Goal: Information Seeking & Learning: Learn about a topic

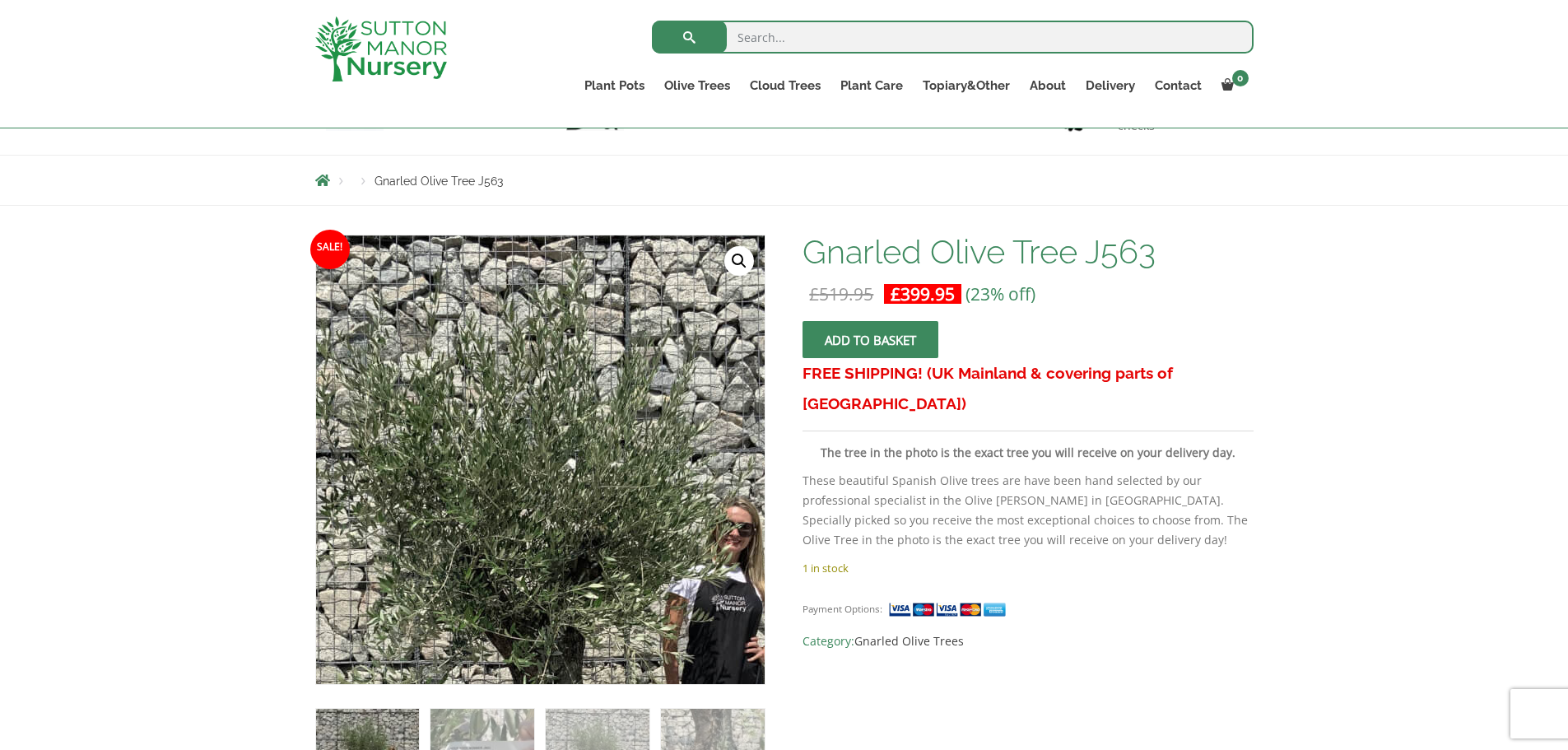
scroll to position [164, 0]
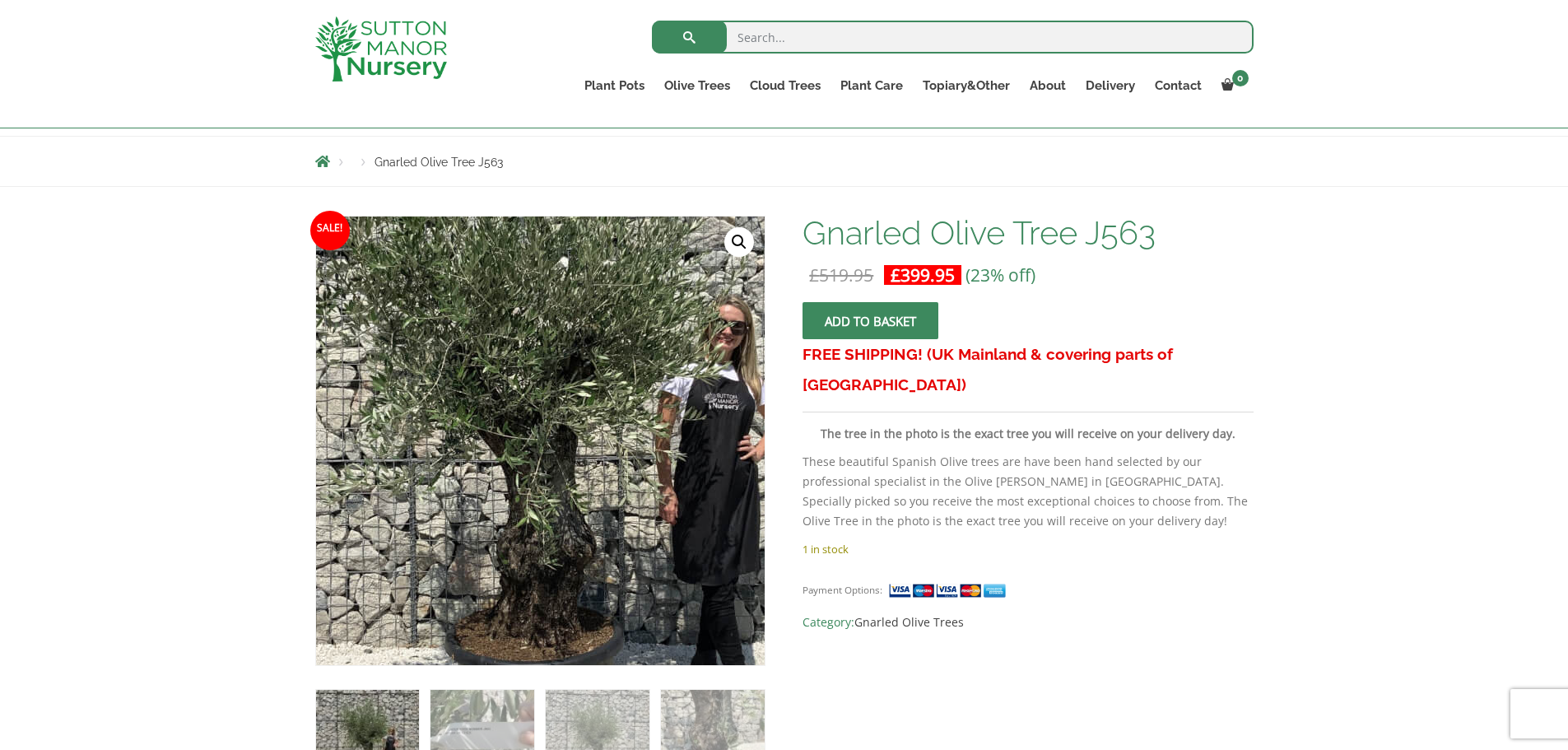
click at [547, 471] on img at bounding box center [534, 416] width 823 height 823
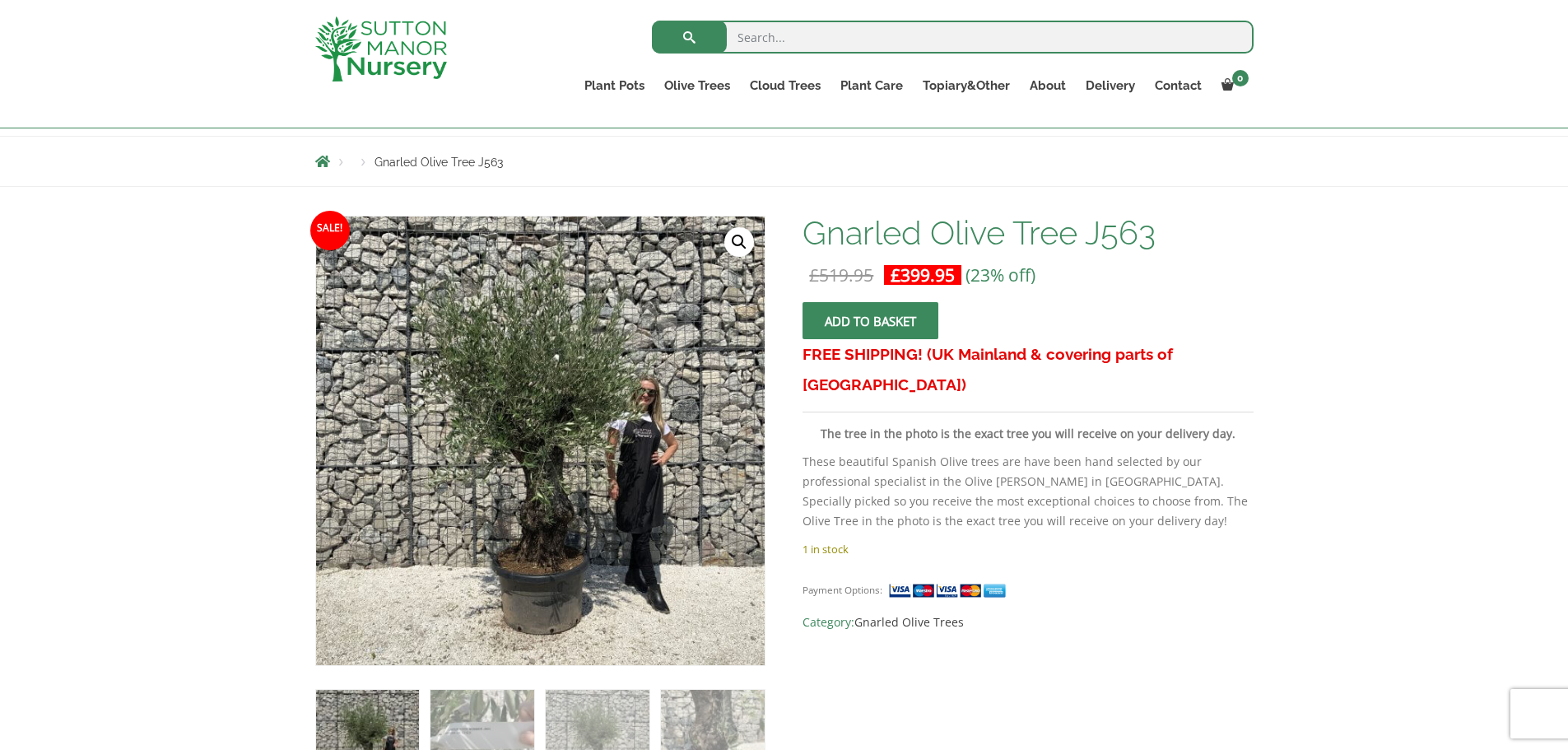
click at [735, 246] on link "🔍" at bounding box center [739, 242] width 30 height 30
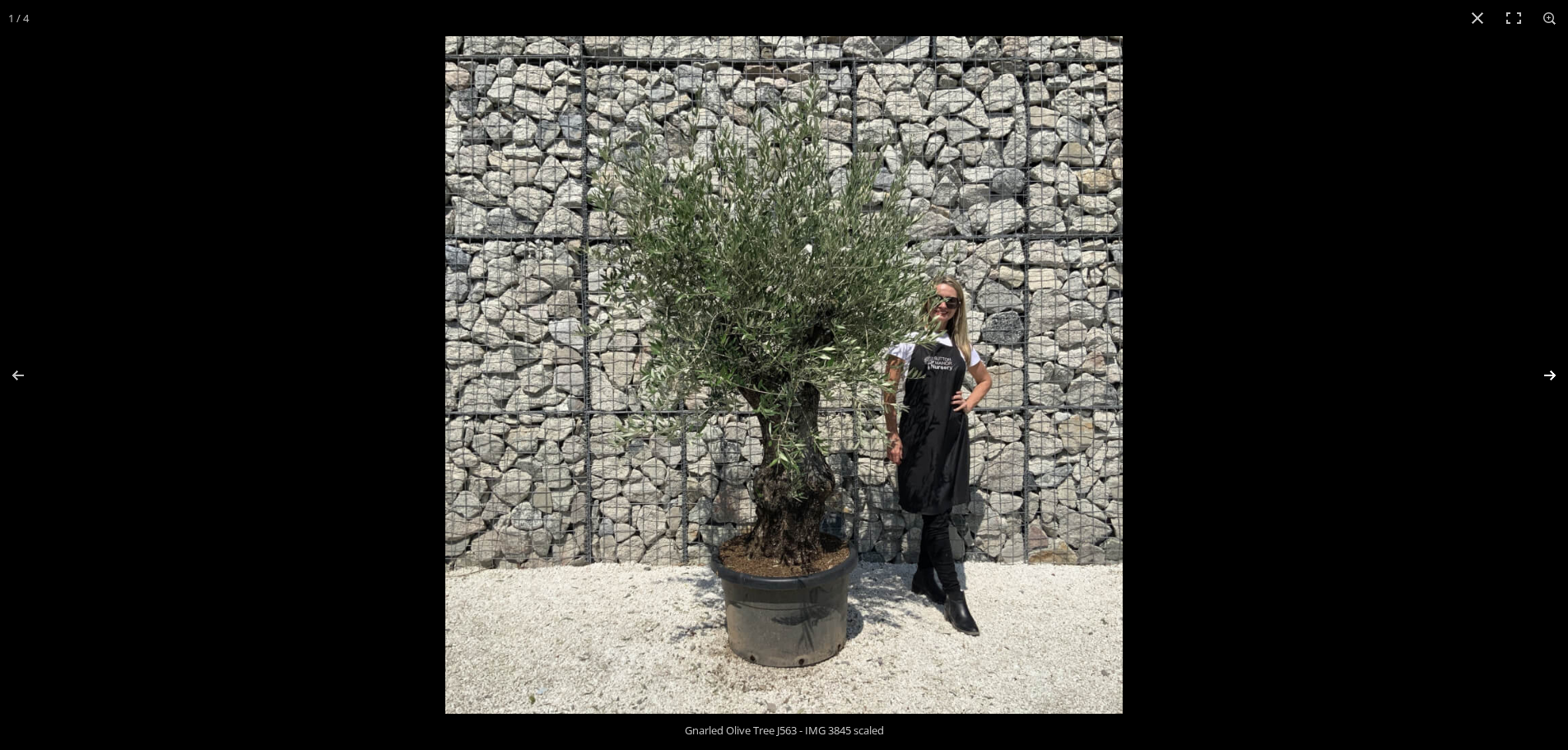
click at [1550, 373] on button "Next (arrow right)" at bounding box center [1538, 375] width 57 height 82
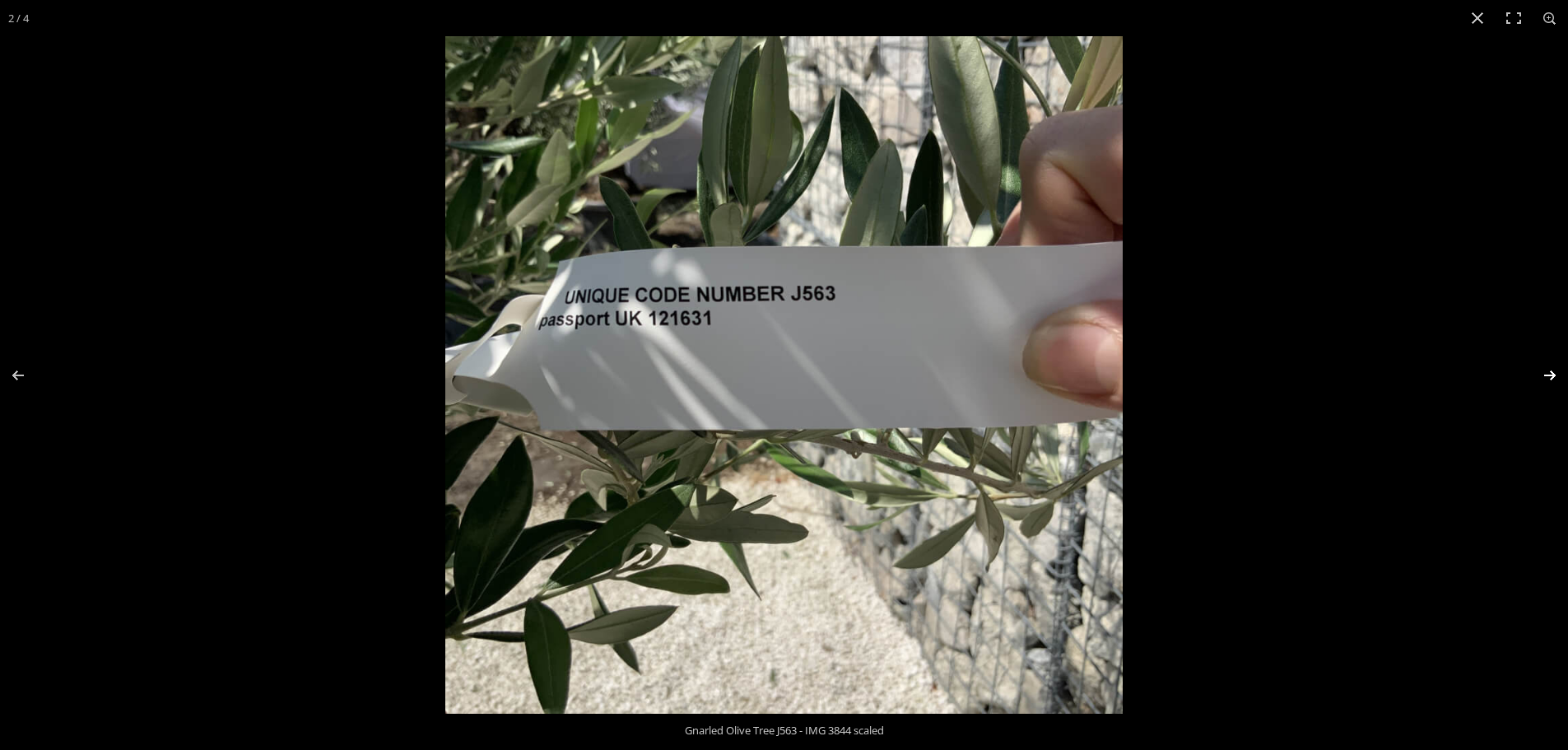
click at [1550, 373] on button "Next (arrow right)" at bounding box center [1538, 375] width 57 height 82
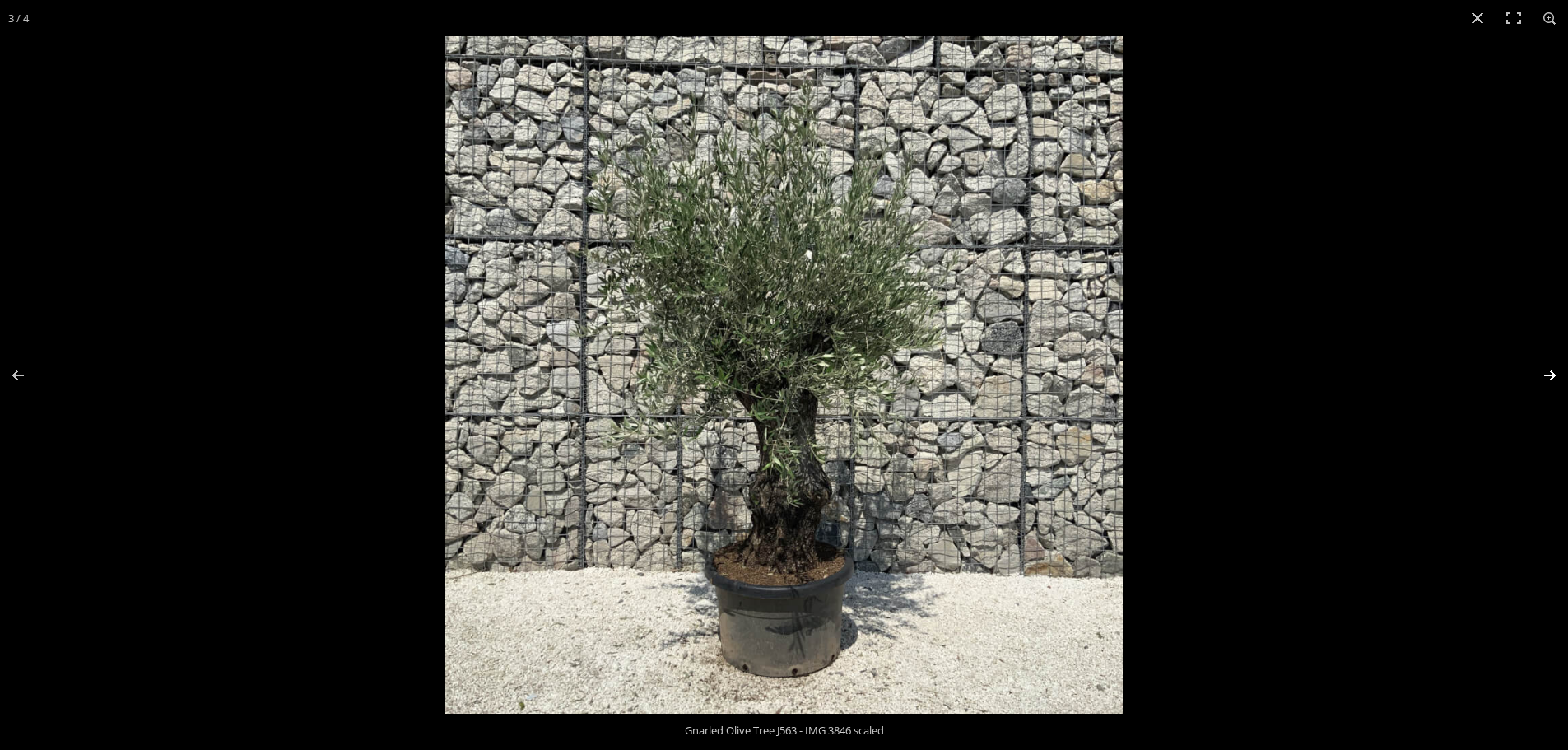
click at [1550, 373] on button "Next (arrow right)" at bounding box center [1538, 375] width 57 height 82
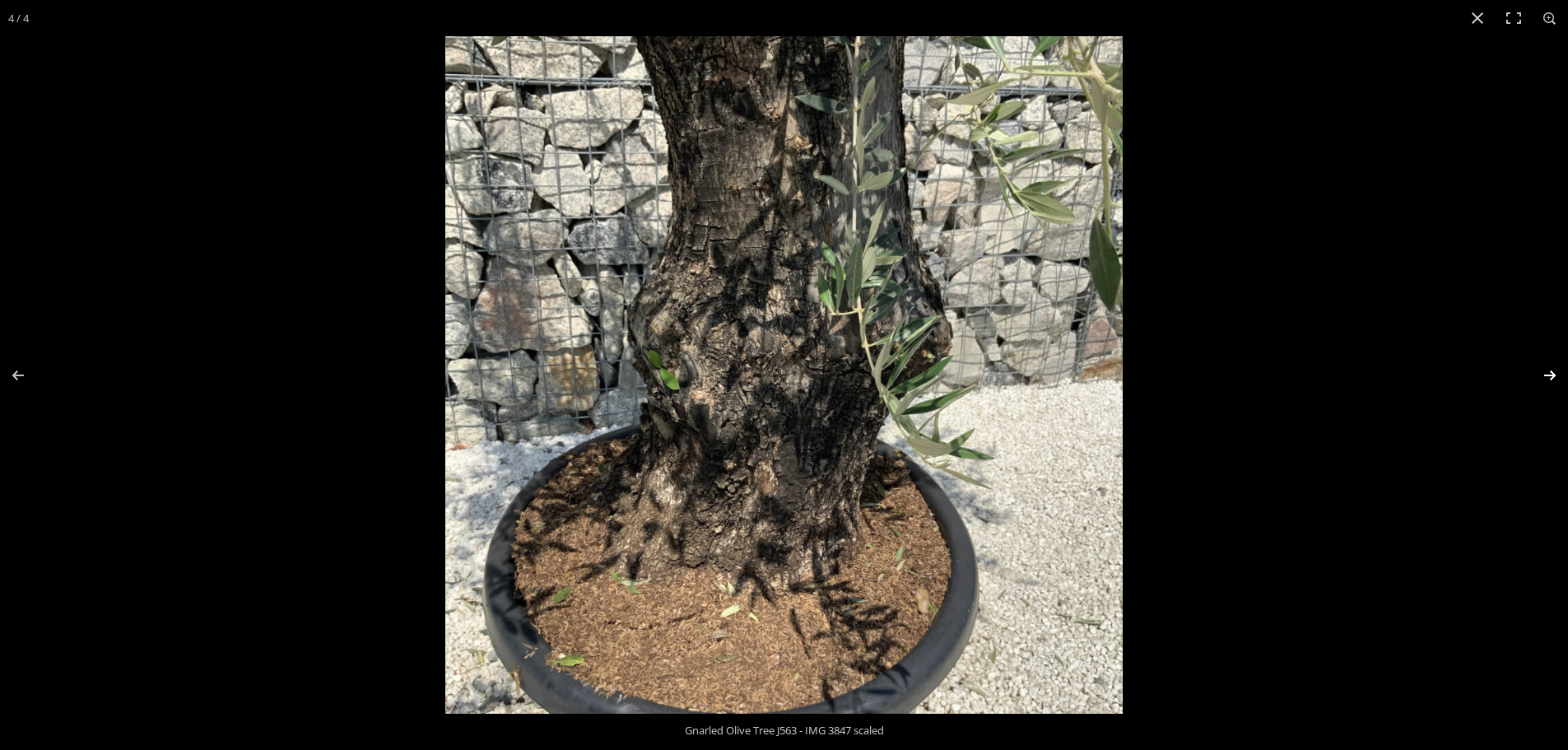
click at [1550, 373] on button "Next (arrow right)" at bounding box center [1538, 375] width 57 height 82
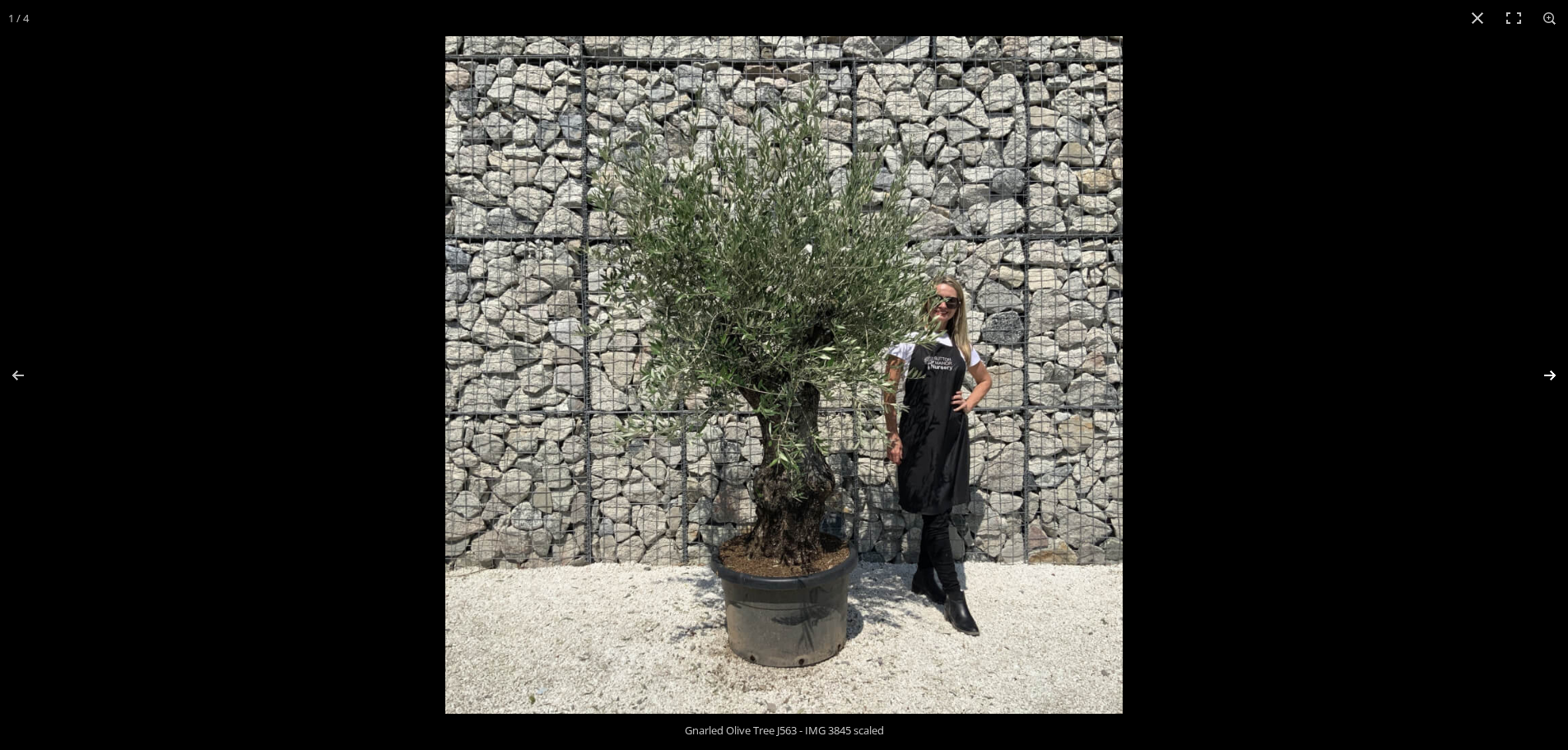
click at [1550, 373] on button "Next (arrow right)" at bounding box center [1538, 375] width 57 height 82
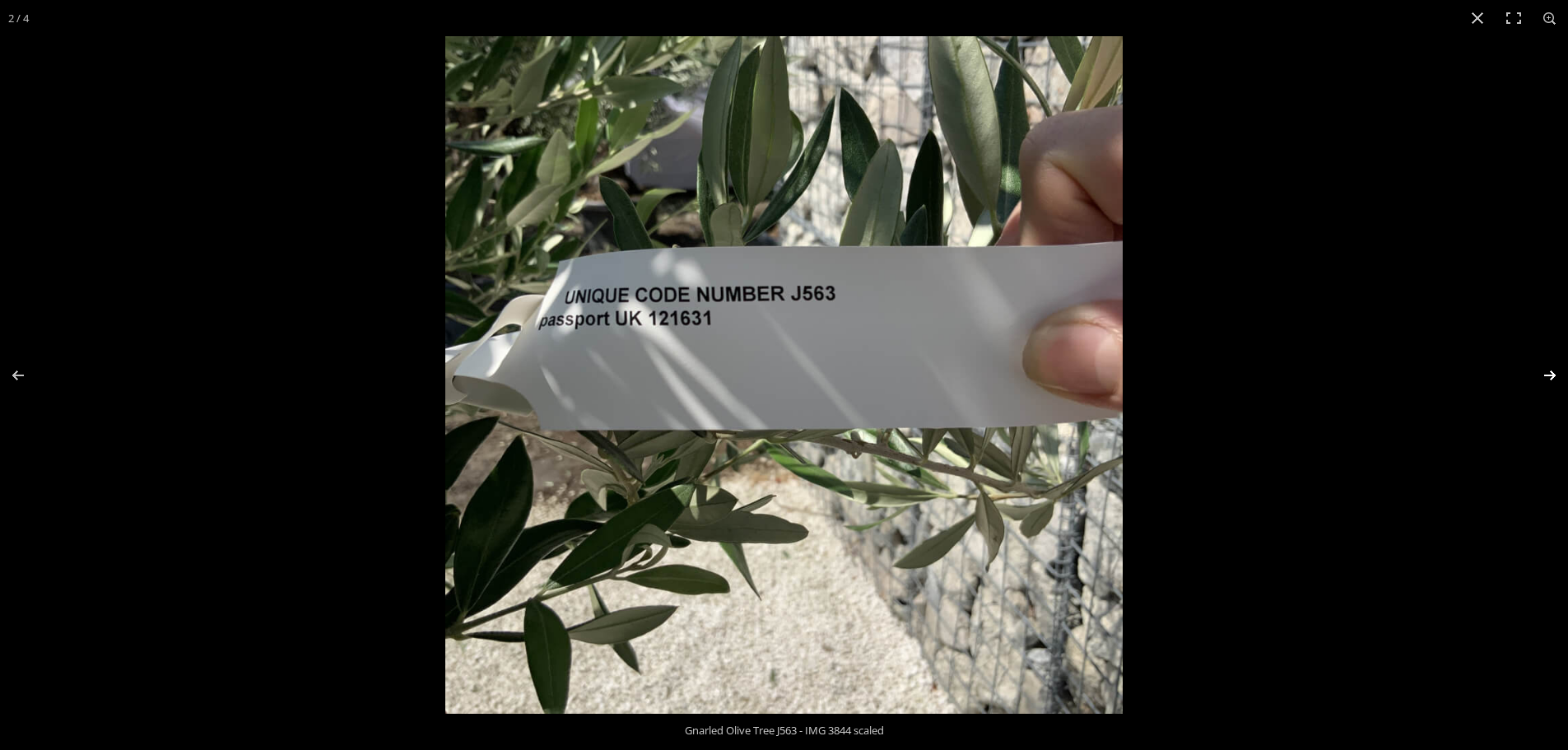
click at [1550, 373] on button "Next (arrow right)" at bounding box center [1538, 375] width 57 height 82
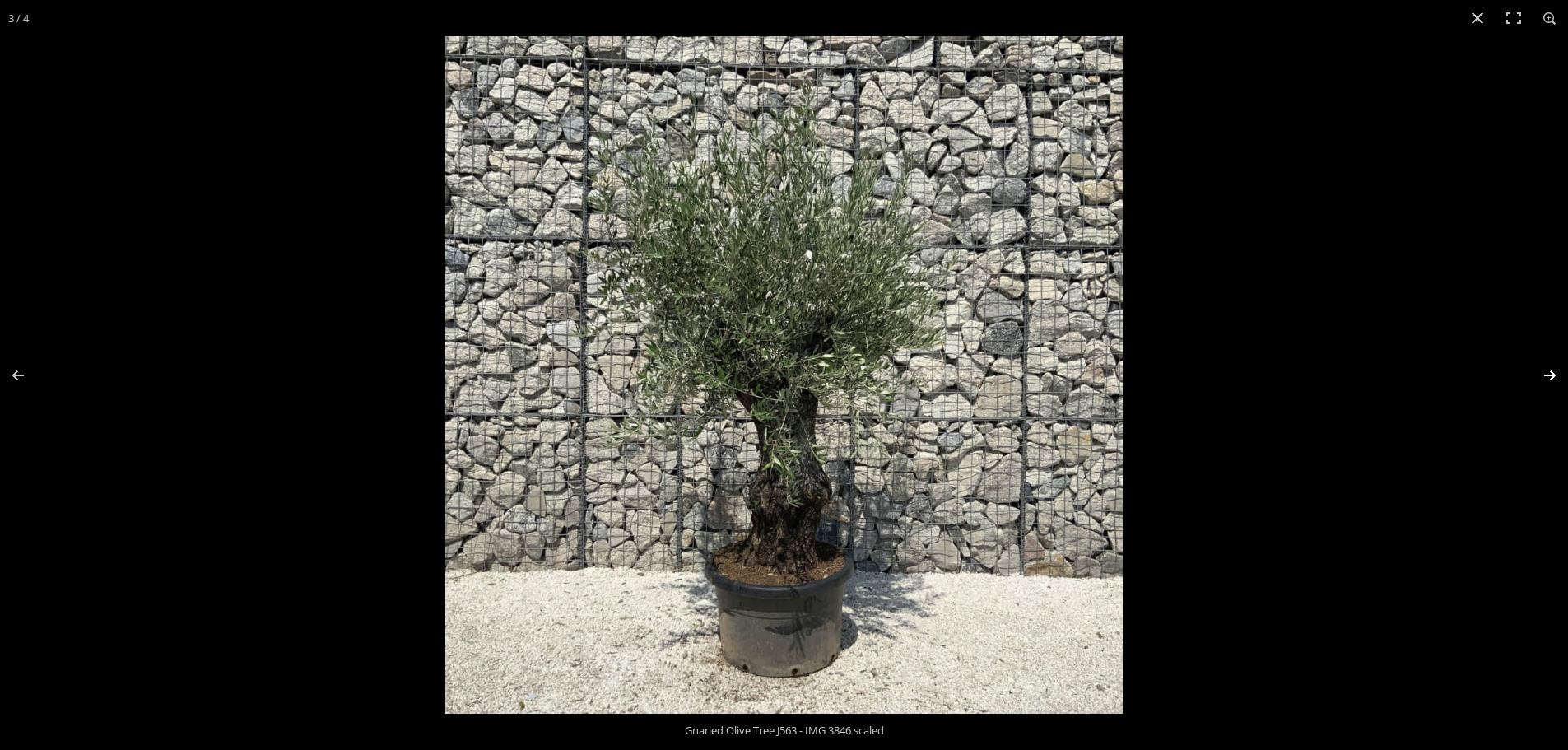
click at [1550, 373] on button "Next (arrow right)" at bounding box center [1538, 375] width 57 height 82
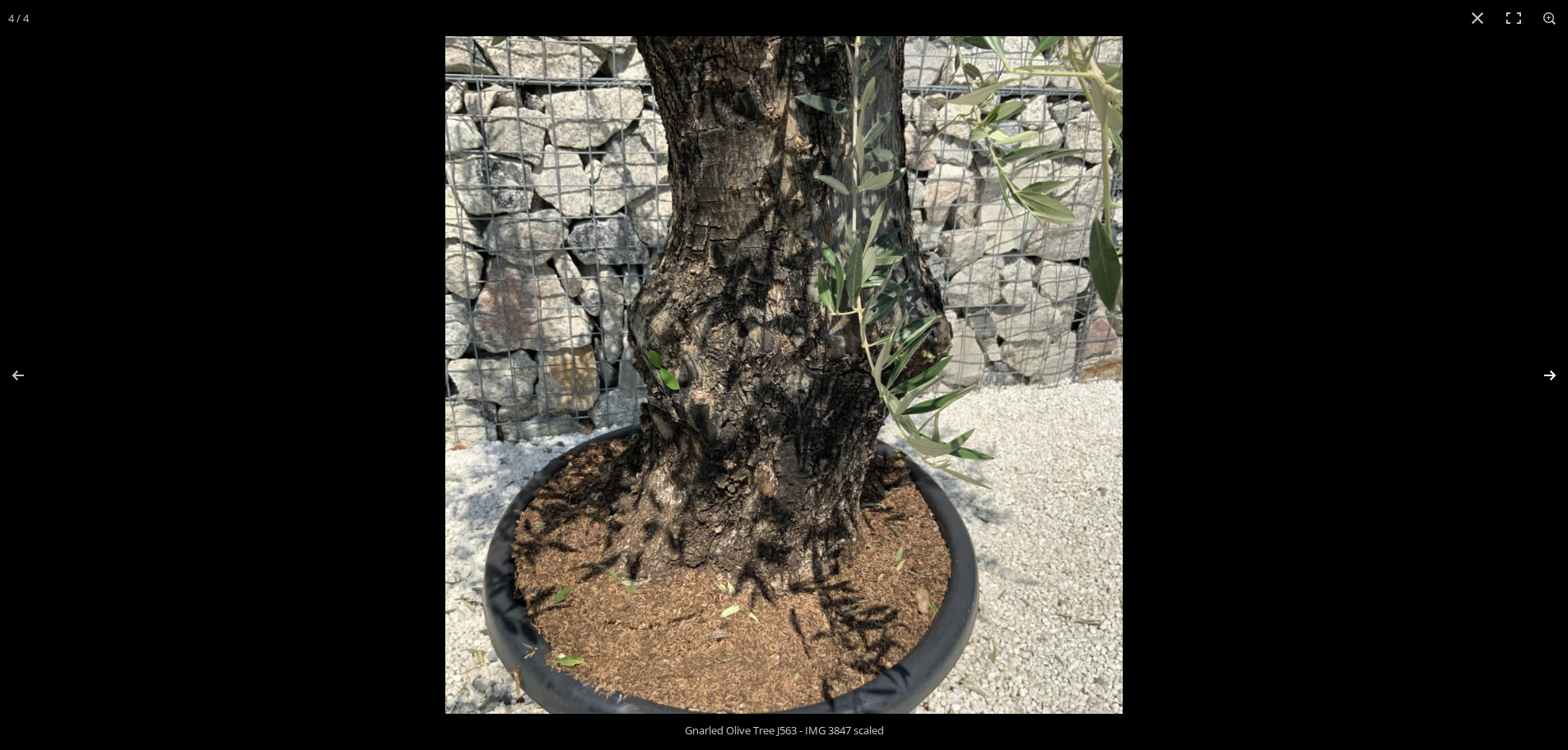
click at [1550, 373] on button "Next (arrow right)" at bounding box center [1538, 375] width 57 height 82
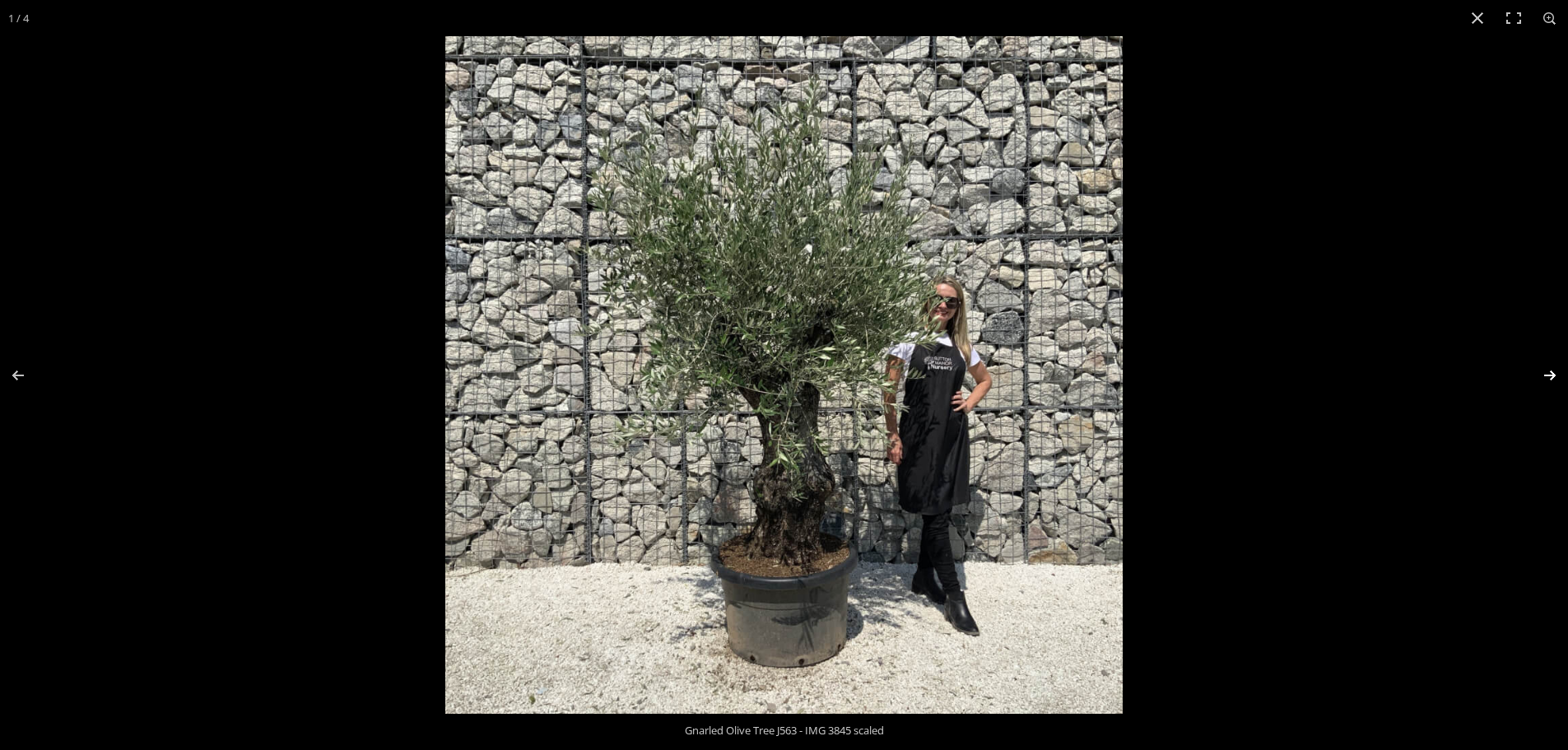
click at [1550, 373] on button "Next (arrow right)" at bounding box center [1538, 375] width 57 height 82
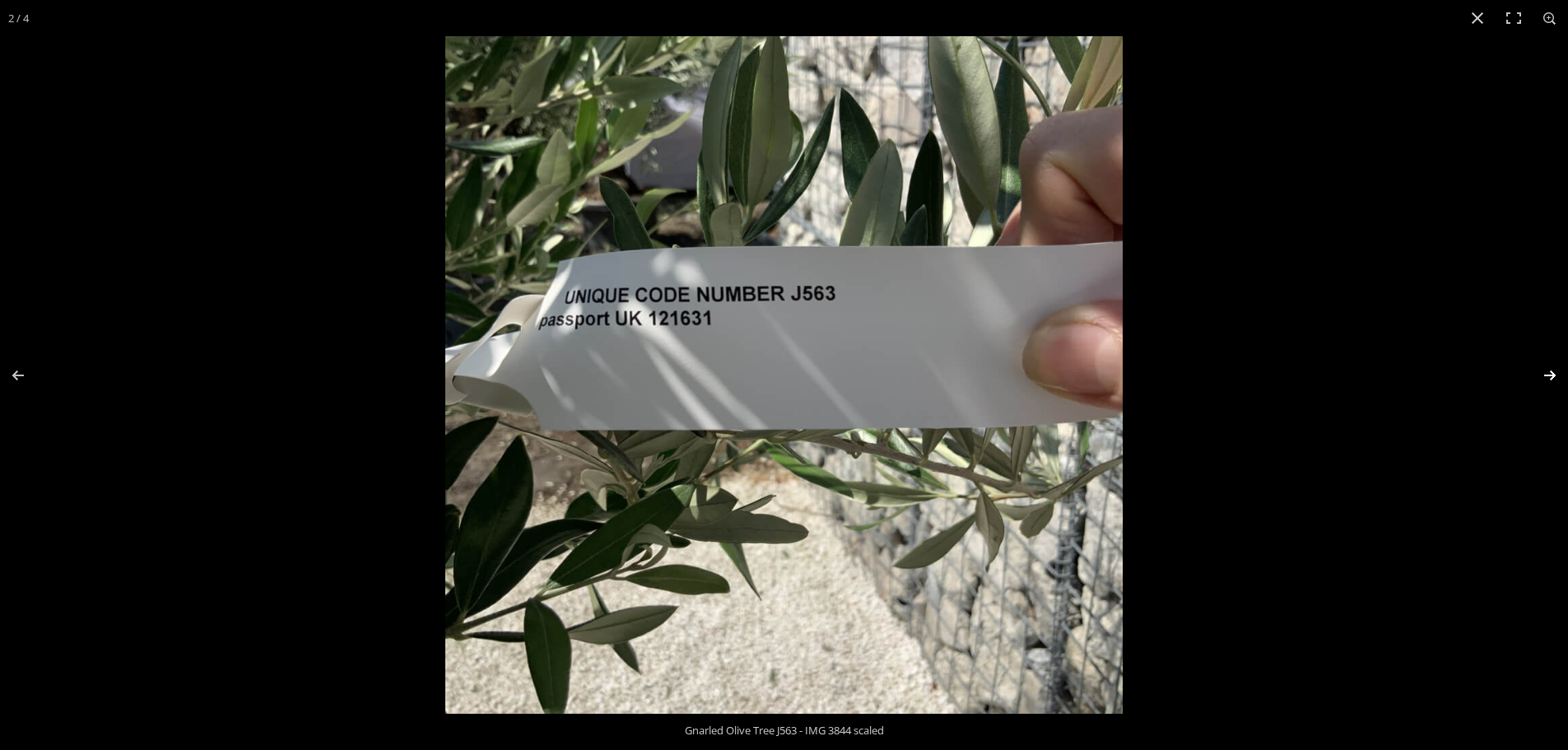
click at [1550, 373] on button "Next (arrow right)" at bounding box center [1538, 375] width 57 height 82
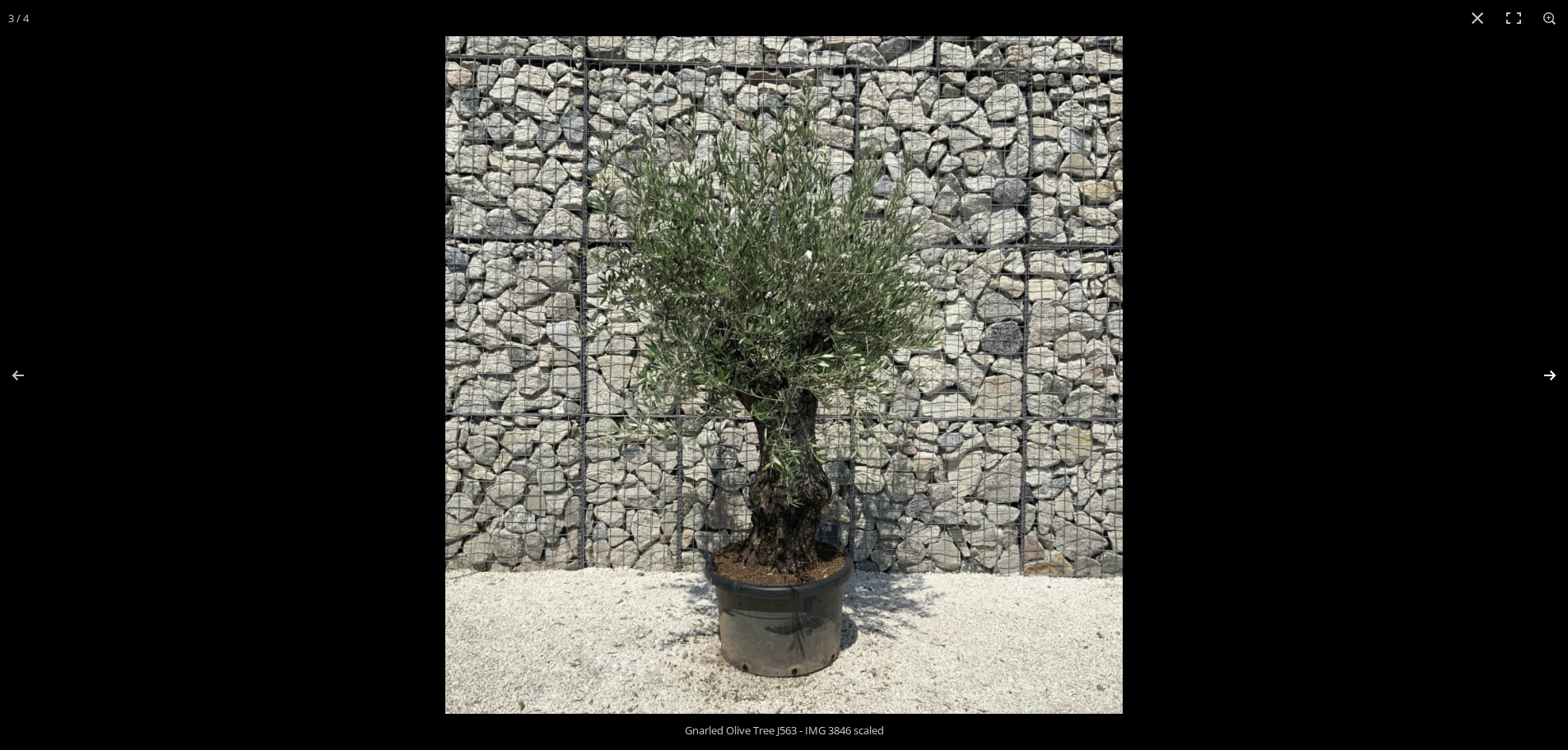
click at [1550, 373] on button "Next (arrow right)" at bounding box center [1538, 375] width 57 height 82
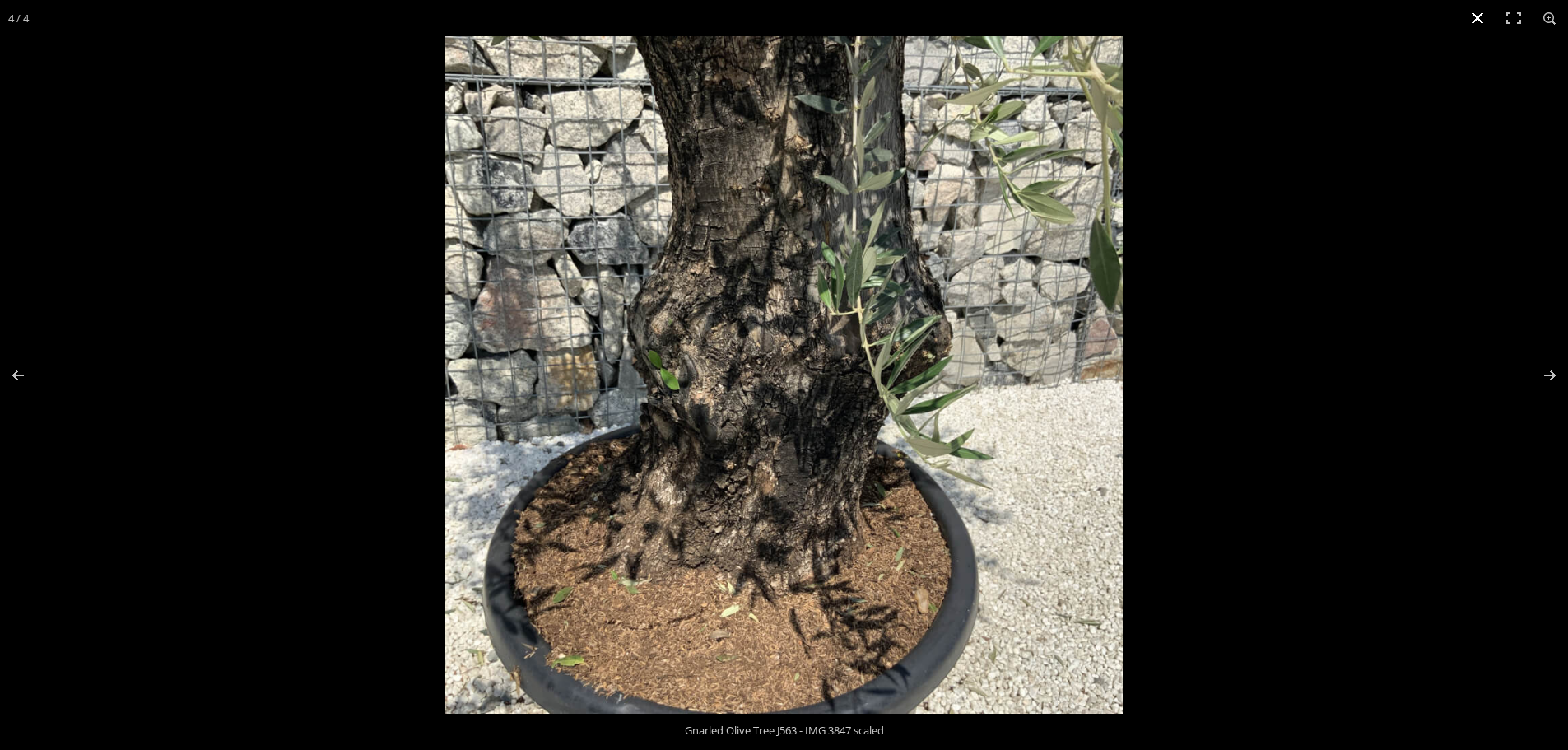
click at [1475, 15] on button "Close (Esc)" at bounding box center [1476, 18] width 36 height 36
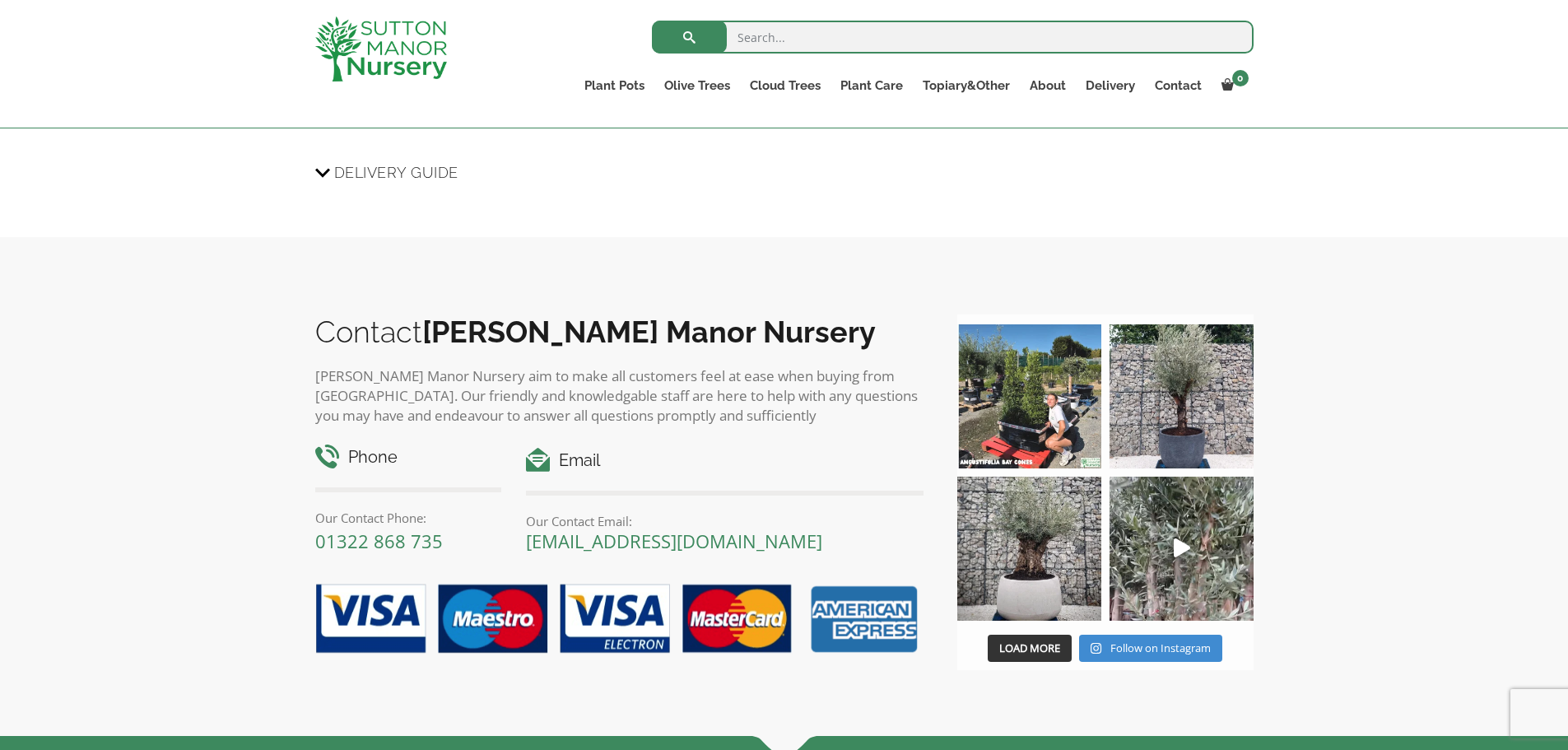
scroll to position [1647, 0]
